Goal: Transaction & Acquisition: Purchase product/service

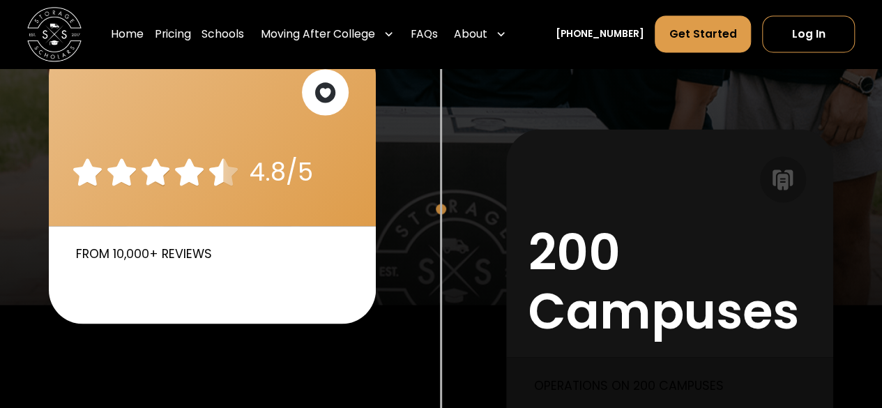
scroll to position [1046, 0]
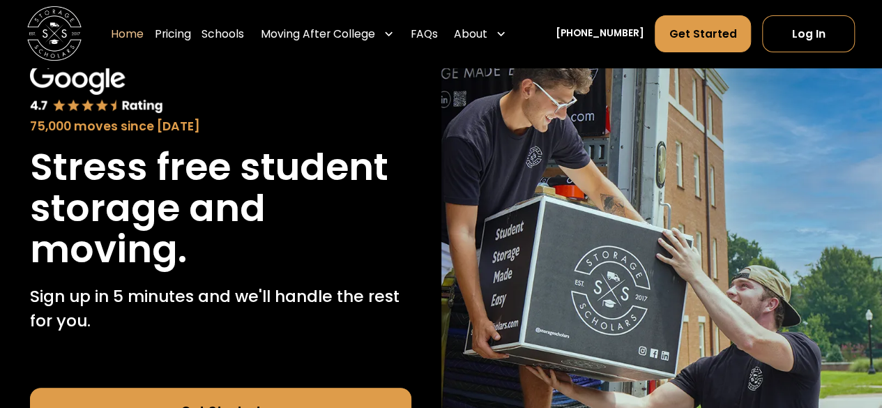
scroll to position [139, 0]
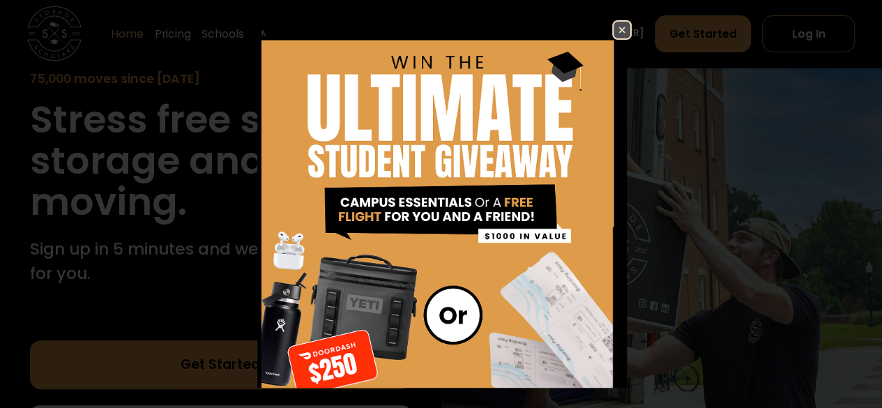
click at [615, 31] on img at bounding box center [621, 30] width 17 height 17
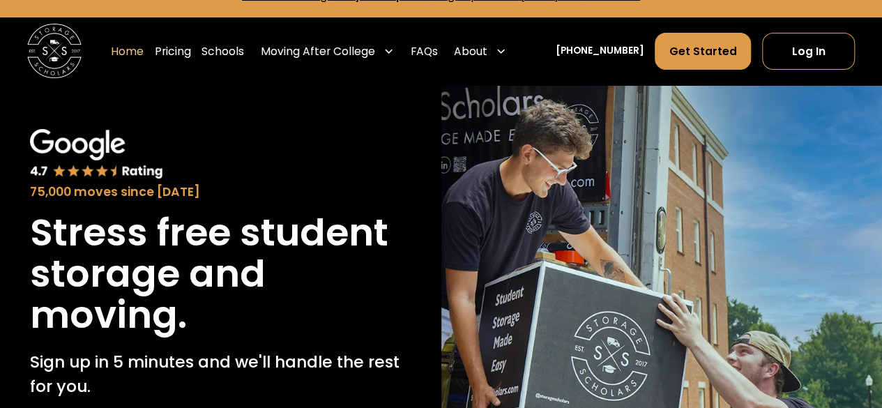
scroll to position [0, 0]
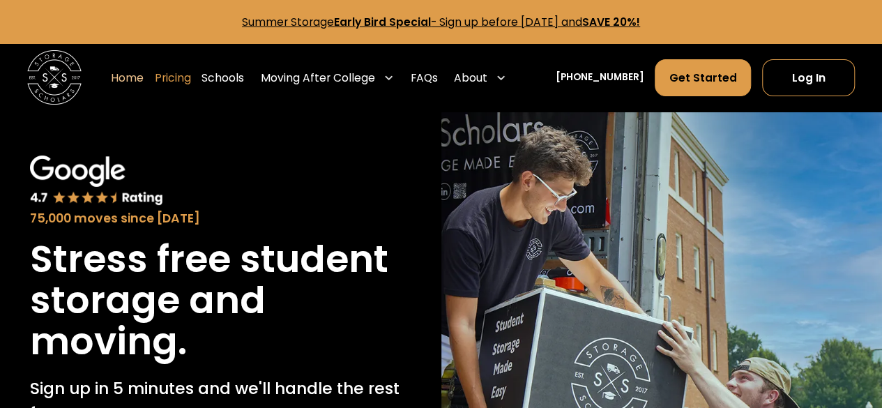
click at [191, 82] on link "Pricing" at bounding box center [173, 78] width 36 height 38
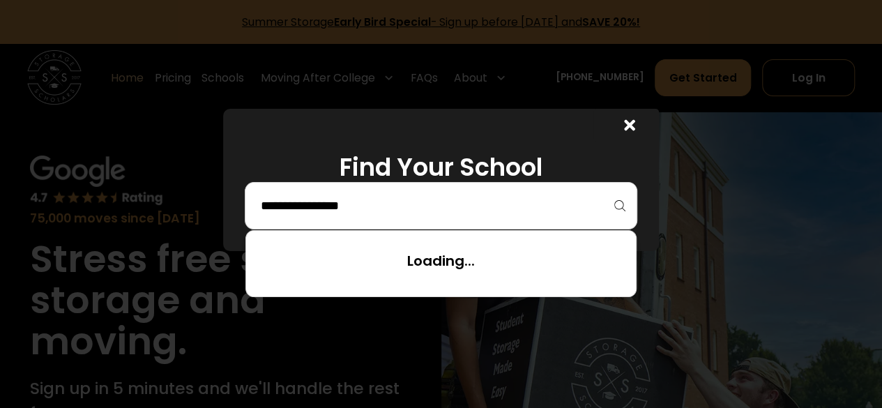
click at [508, 210] on input "search" at bounding box center [440, 206] width 363 height 24
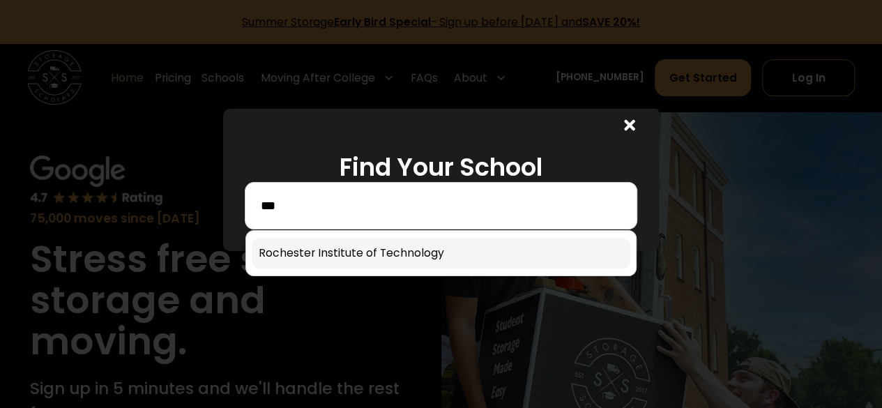
type input "***"
click at [466, 252] on link at bounding box center [441, 253] width 379 height 31
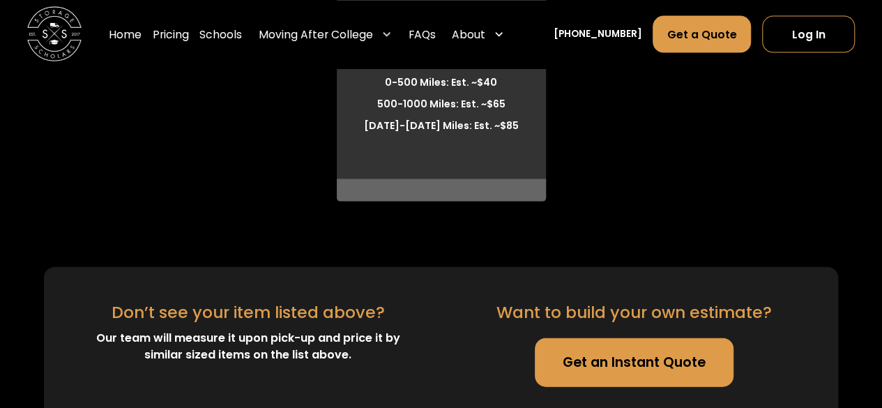
scroll to position [4161, 0]
